Goal: Task Accomplishment & Management: Use online tool/utility

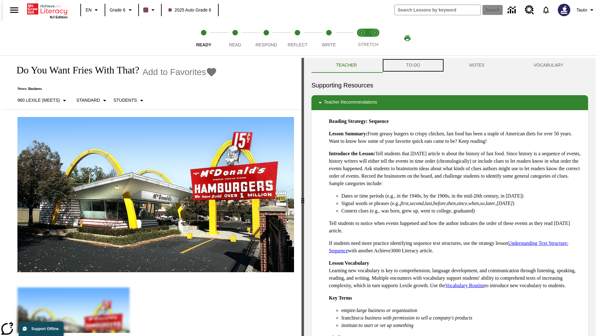
click at [413, 65] on button "TO-DO" at bounding box center [413, 65] width 63 height 15
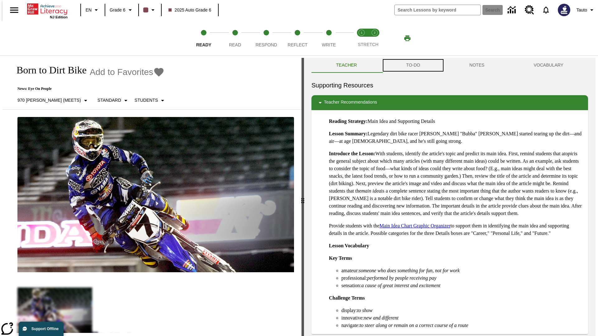
click at [413, 65] on button "TO-DO" at bounding box center [413, 65] width 63 height 15
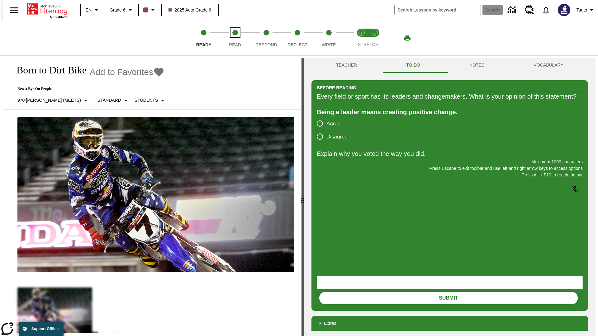
click at [235, 38] on span "Read" at bounding box center [235, 42] width 12 height 11
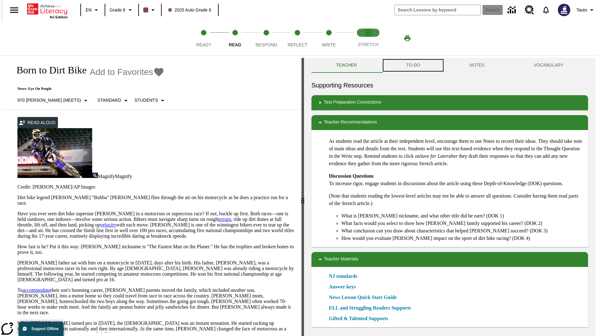
scroll to position [0, 0]
click at [413, 65] on button "TO-DO" at bounding box center [413, 65] width 63 height 15
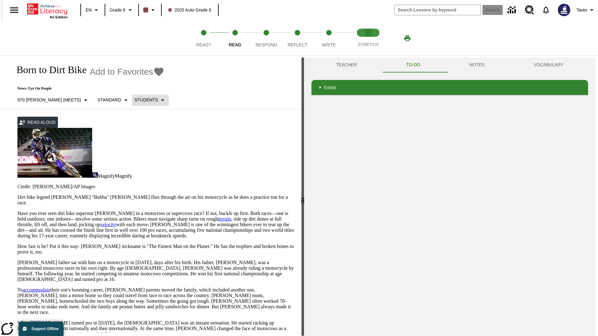
click at [135, 100] on p "Students" at bounding box center [146, 100] width 23 height 7
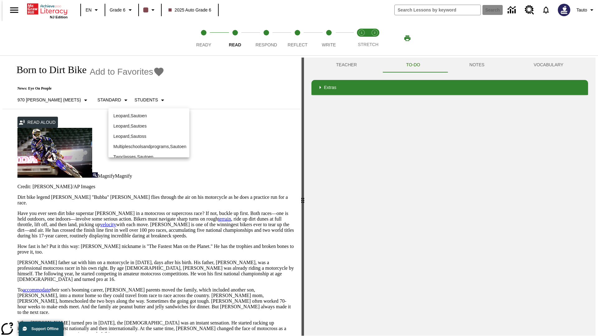
click at [144, 113] on p "Leopard , Sautoen" at bounding box center [148, 116] width 71 height 7
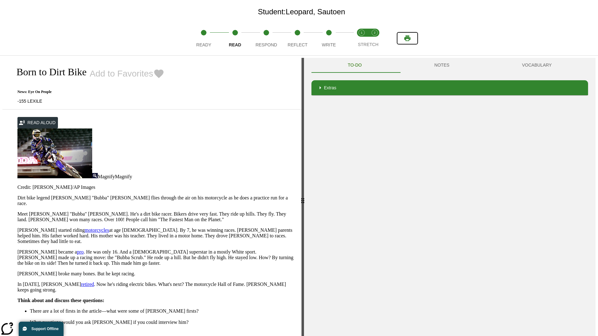
click at [407, 38] on icon "Print" at bounding box center [407, 39] width 6 height 6
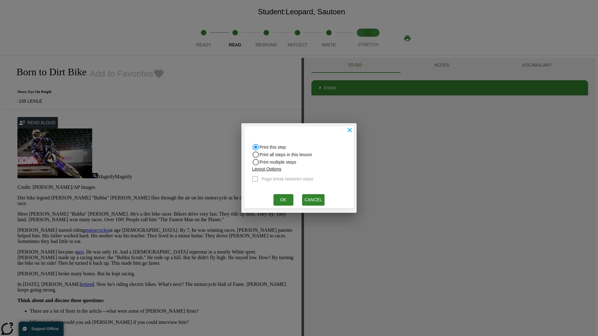
click at [256, 151] on input "Print all steps in this lesson" at bounding box center [255, 147] width 7 height 7
radio input "true"
radio input "false"
checkbox input "true"
click at [283, 200] on button "Ok" at bounding box center [283, 200] width 20 height 12
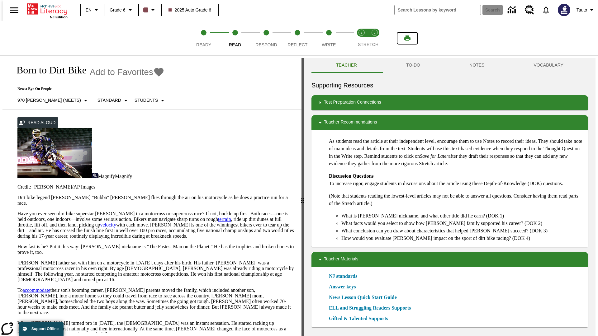
click at [407, 38] on icon "Print" at bounding box center [407, 39] width 6 height 6
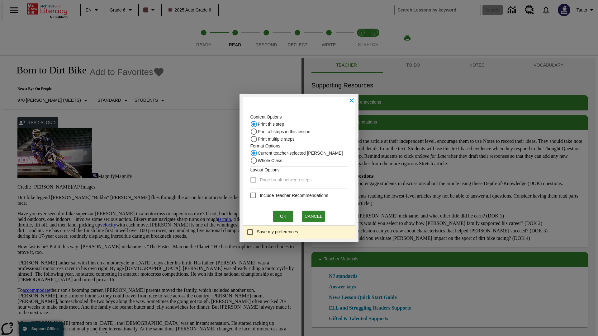
click at [256, 124] on input "Print this step" at bounding box center [253, 124] width 7 height 7
click at [256, 157] on input "Whole Class" at bounding box center [253, 153] width 7 height 7
radio input "true"
radio input "false"
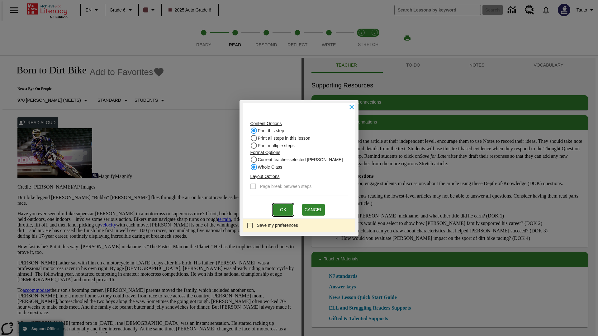
click at [283, 210] on button "Ok" at bounding box center [283, 210] width 20 height 12
